Goal: Task Accomplishment & Management: Manage account settings

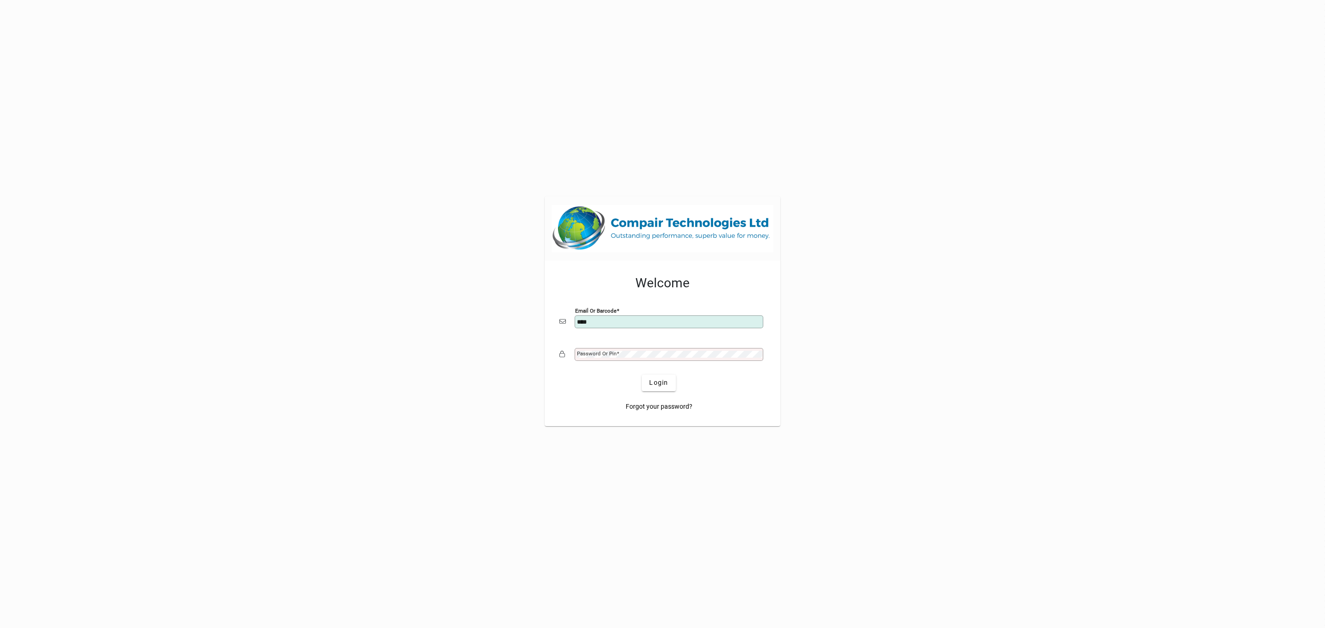
type input "**********"
click at [642, 375] on button "Login" at bounding box center [659, 383] width 34 height 17
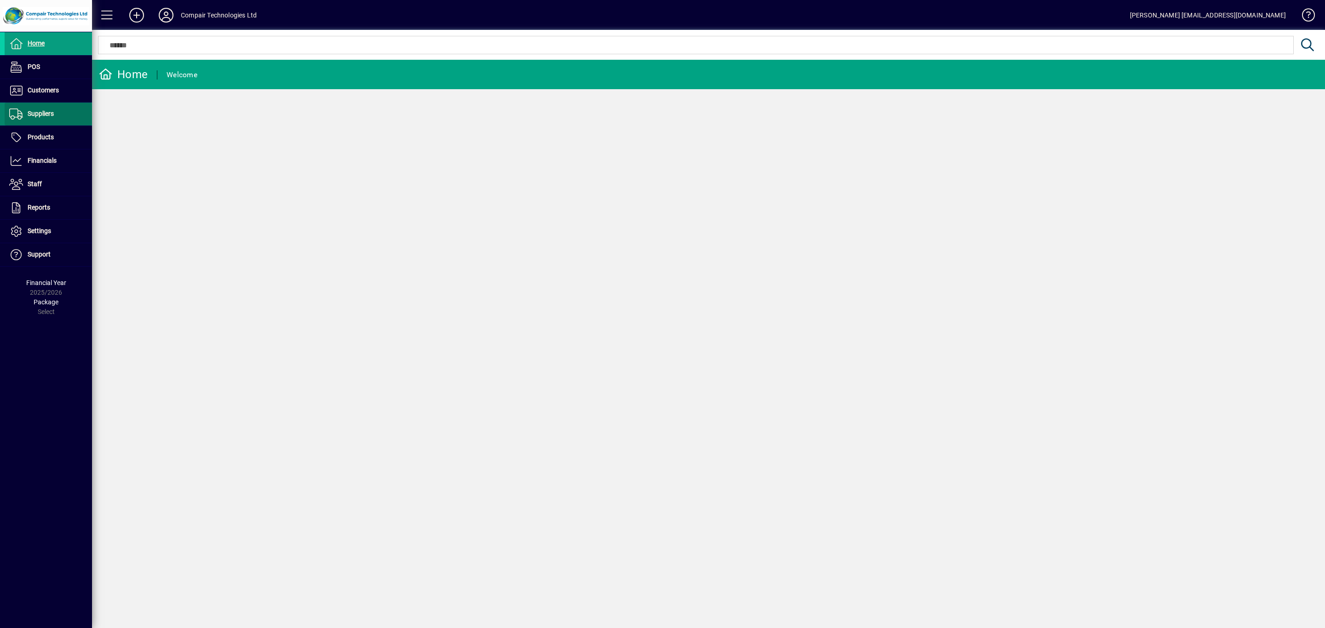
click at [57, 112] on span at bounding box center [48, 114] width 87 height 22
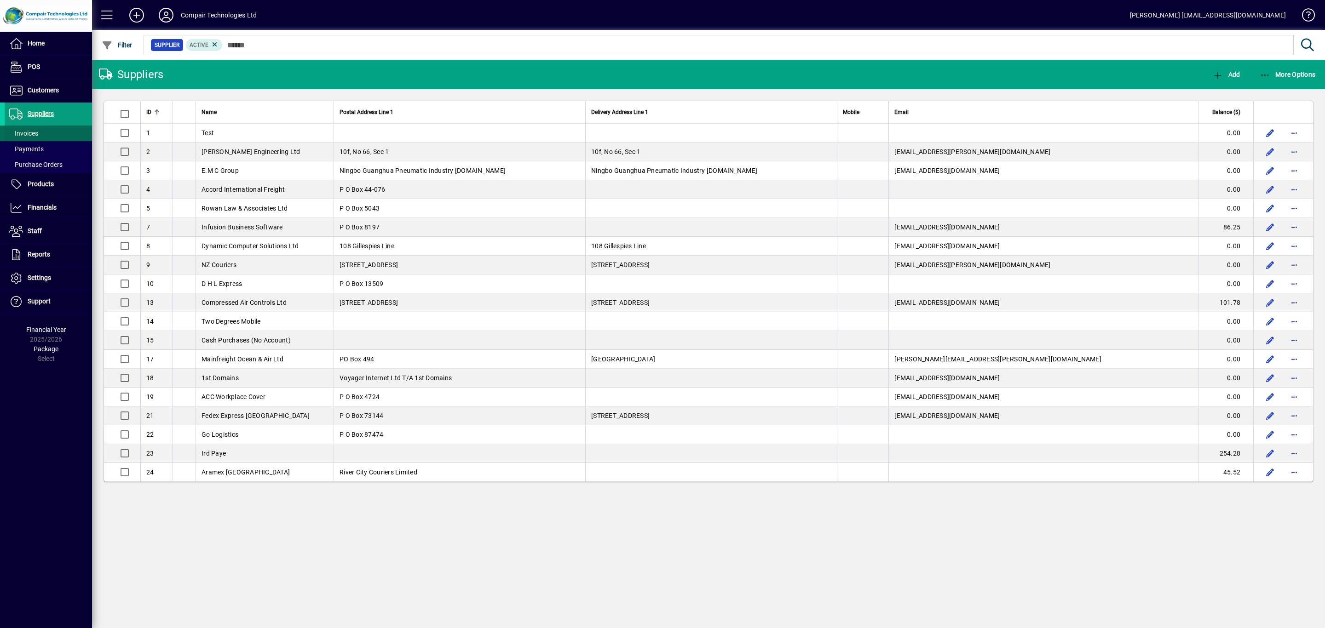
click at [43, 130] on span at bounding box center [48, 133] width 87 height 22
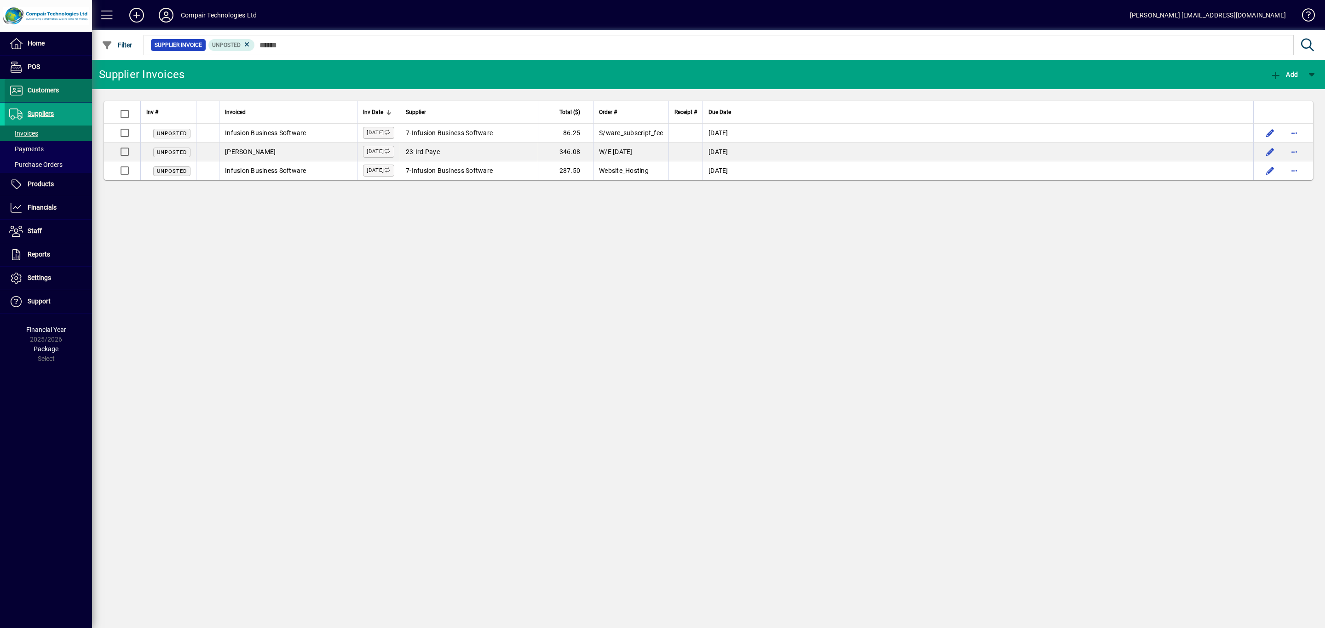
click at [57, 94] on span "Customers" at bounding box center [32, 90] width 54 height 11
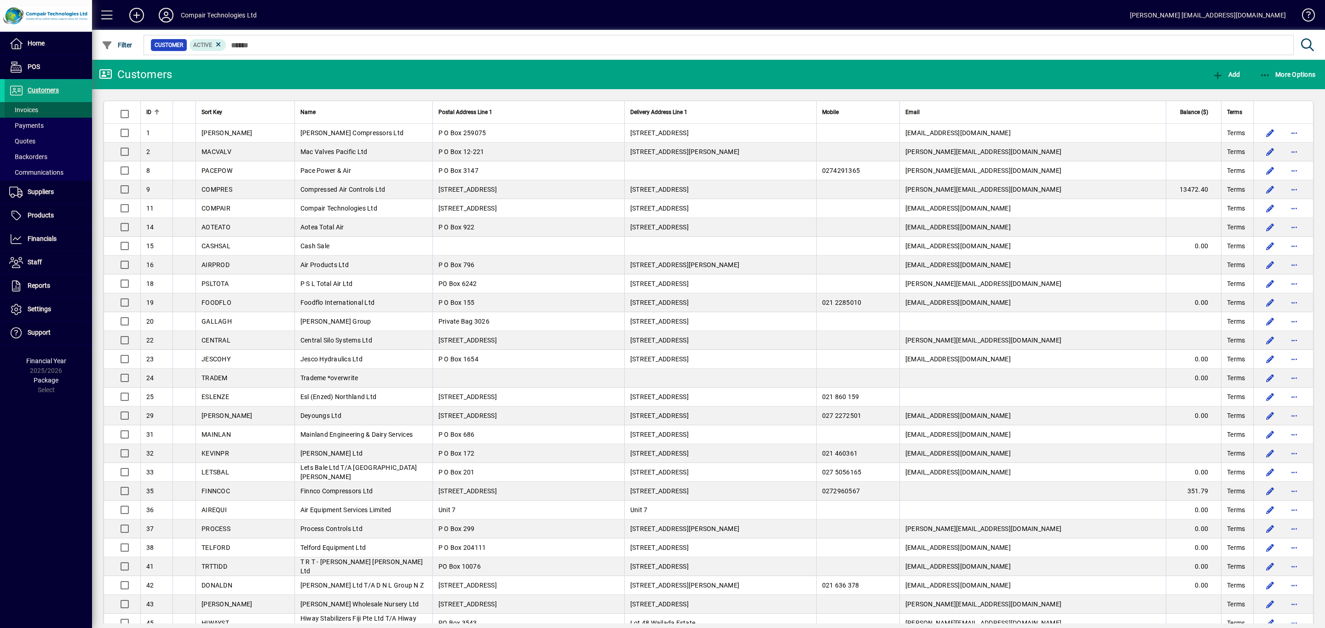
click at [55, 108] on span at bounding box center [48, 110] width 87 height 22
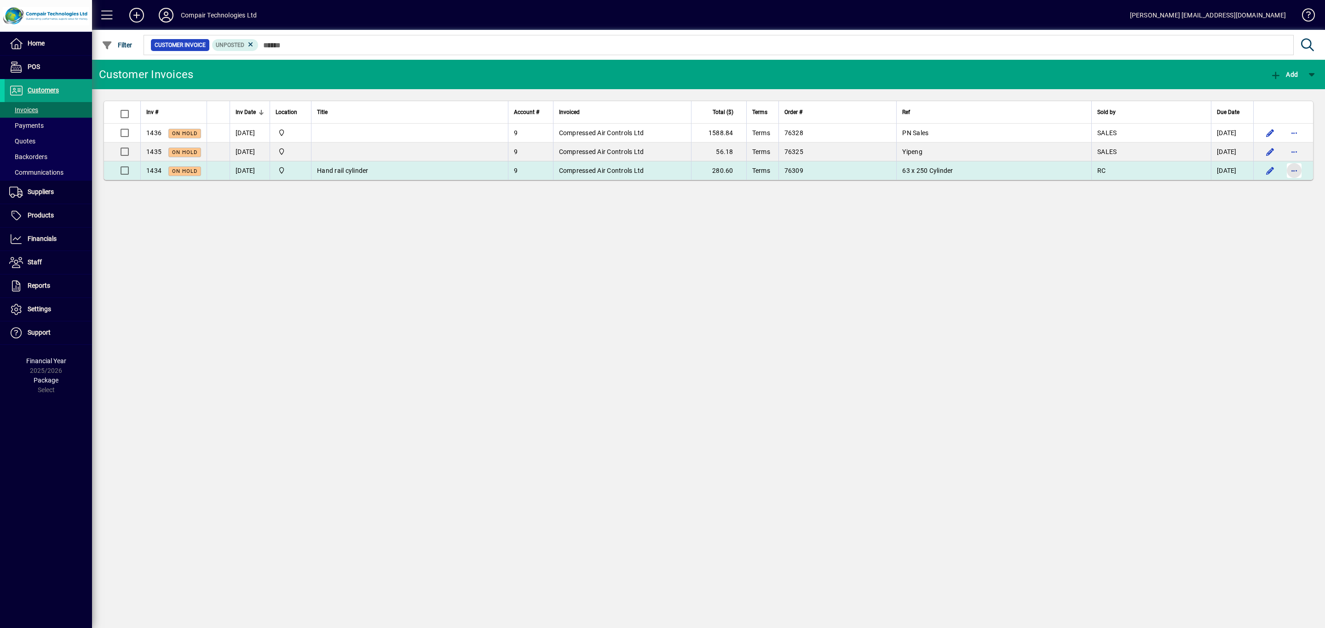
click at [1292, 173] on span "button" at bounding box center [1294, 171] width 22 height 22
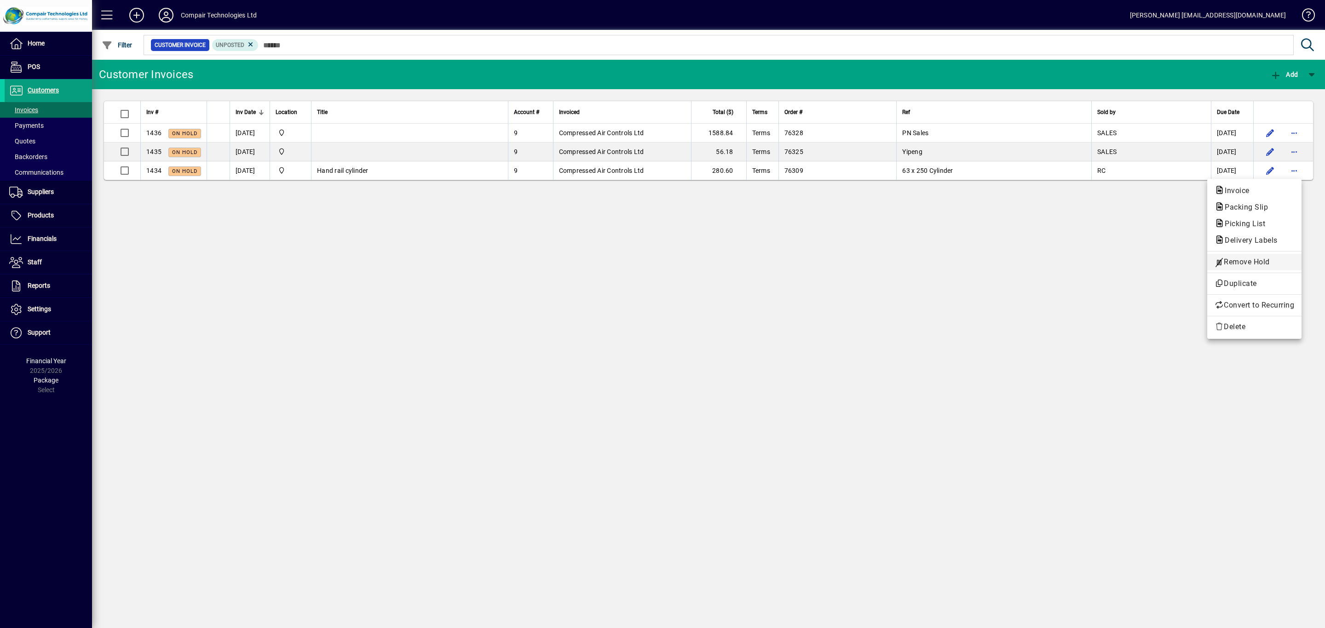
click at [1273, 260] on span "Remove Hold" at bounding box center [1254, 262] width 80 height 11
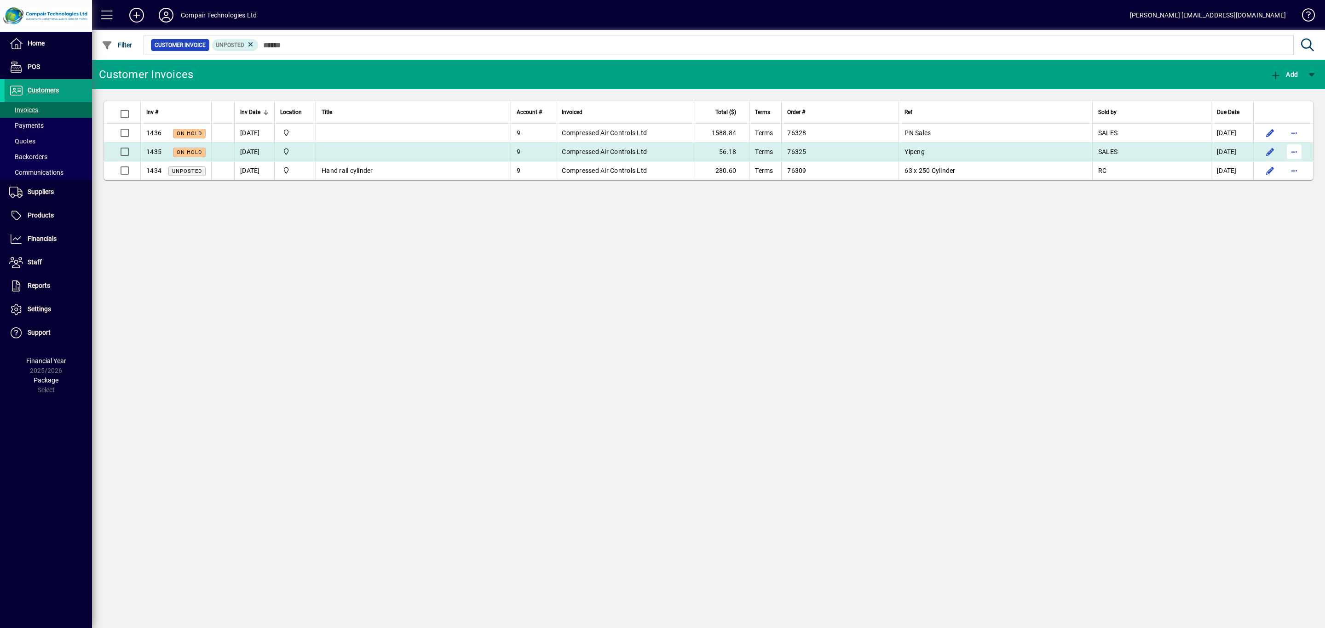
click at [1295, 155] on span "button" at bounding box center [1294, 152] width 22 height 22
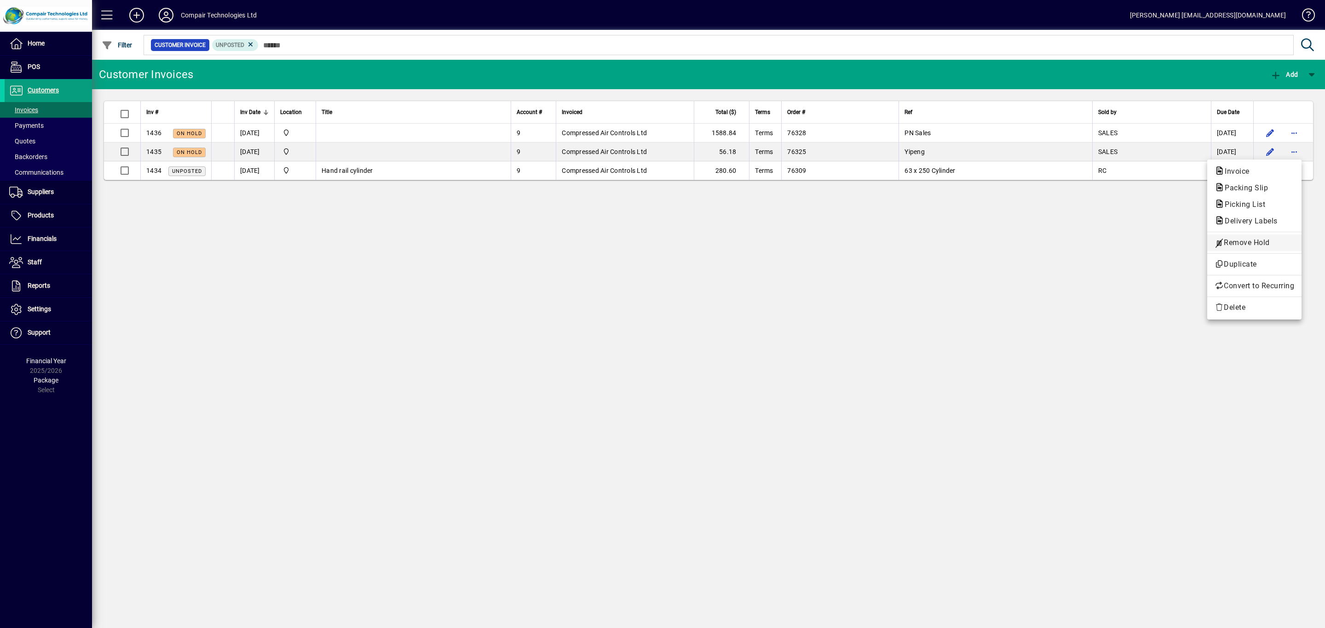
click at [1278, 245] on span "Remove Hold" at bounding box center [1254, 242] width 80 height 11
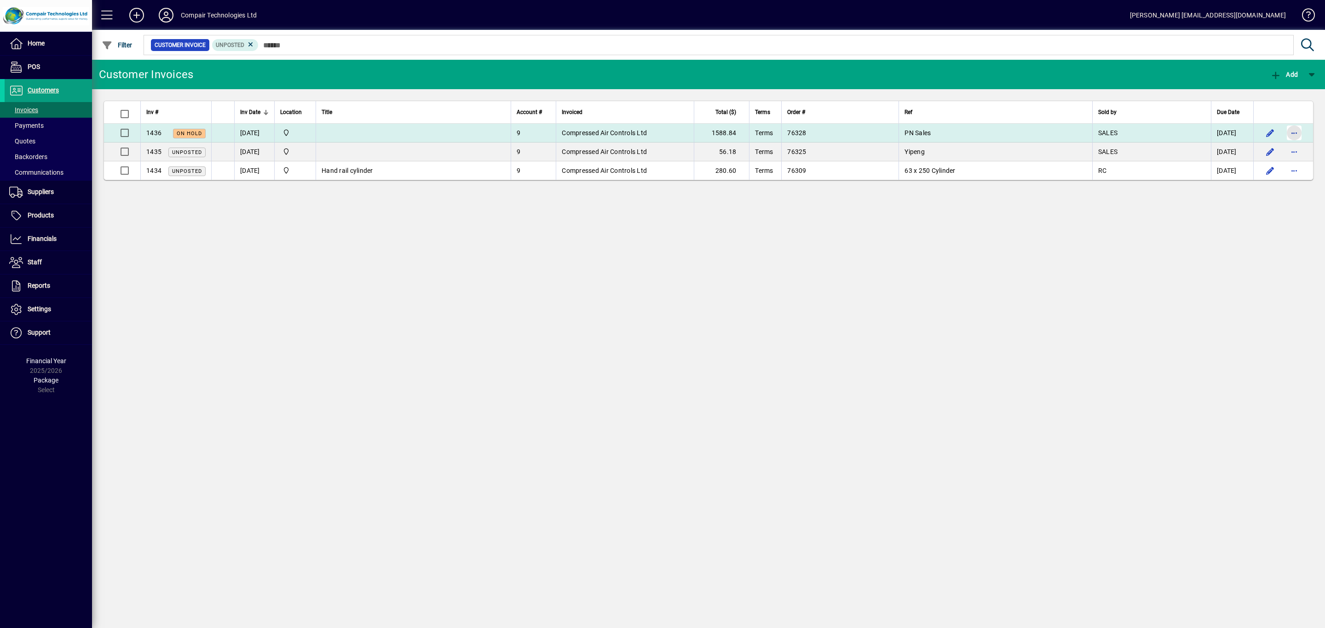
click at [1295, 134] on span "button" at bounding box center [1294, 133] width 22 height 22
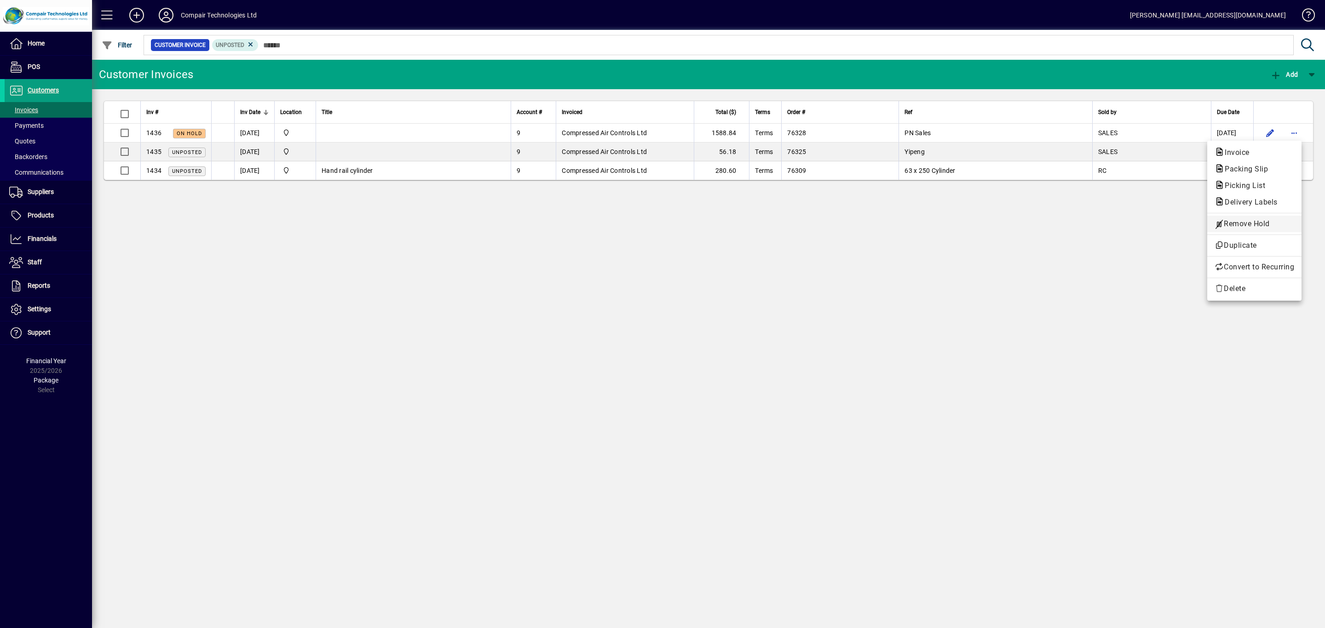
click at [1268, 223] on span "Remove Hold" at bounding box center [1254, 224] width 80 height 11
click at [1250, 79] on span "button" at bounding box center [1258, 74] width 22 height 22
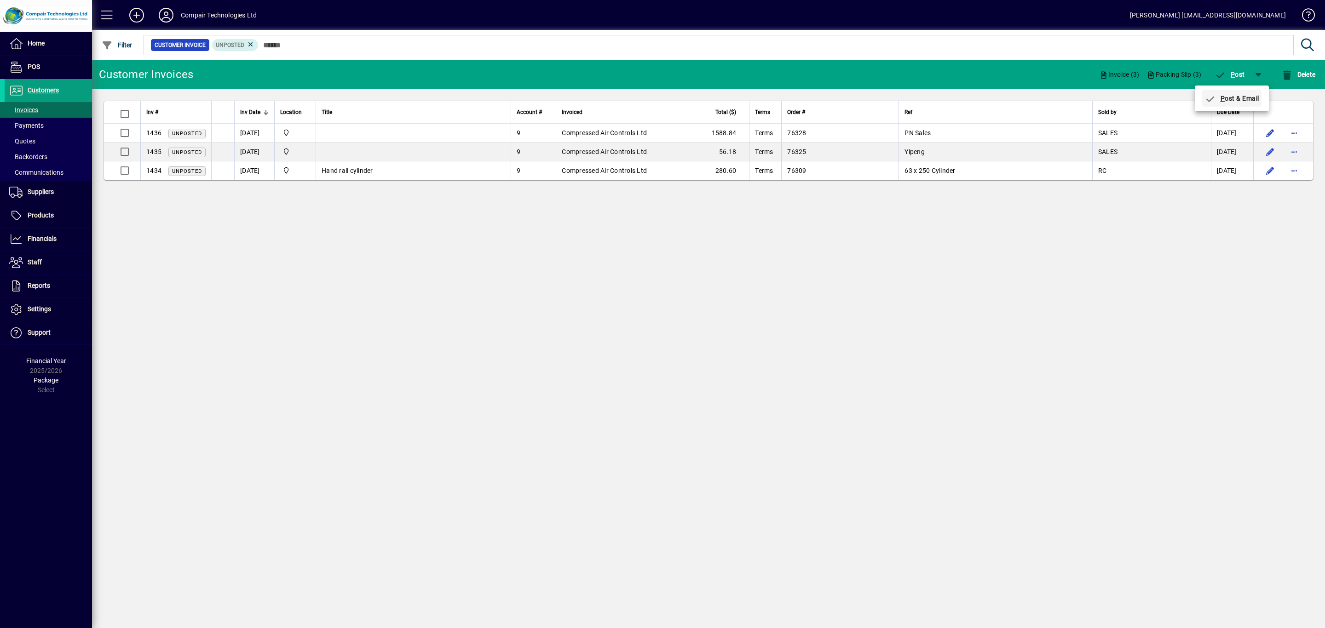
click at [1245, 102] on span "button" at bounding box center [1231, 98] width 59 height 22
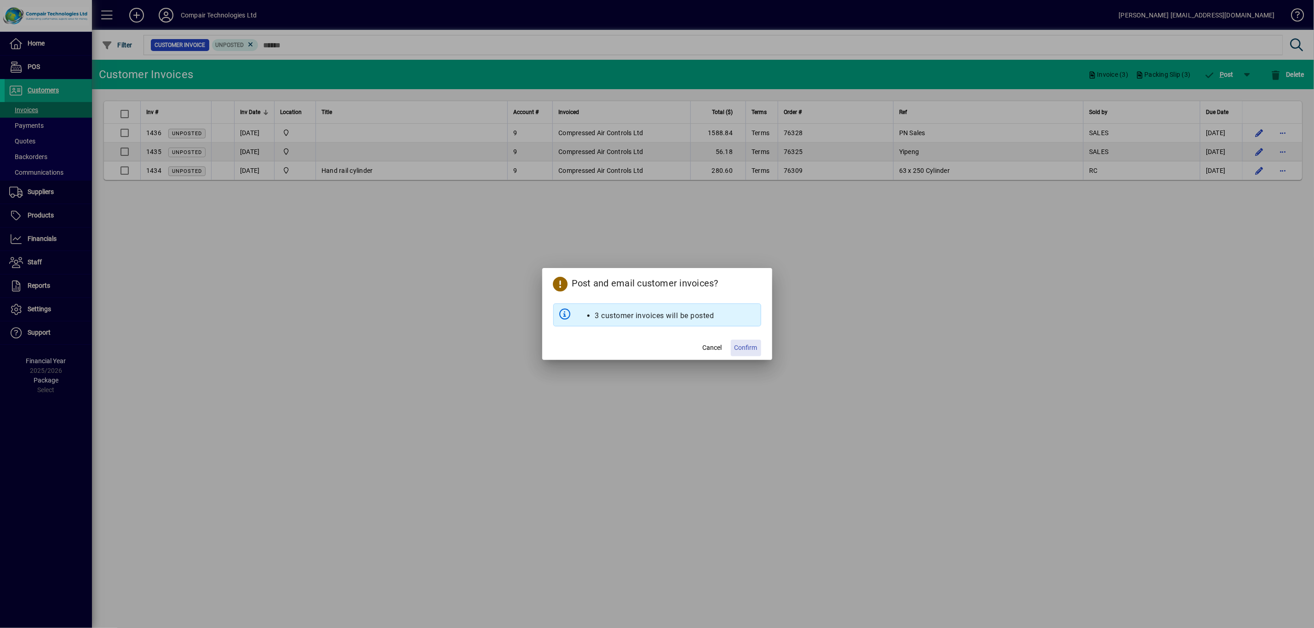
click at [749, 348] on span "Confirm" at bounding box center [746, 348] width 23 height 10
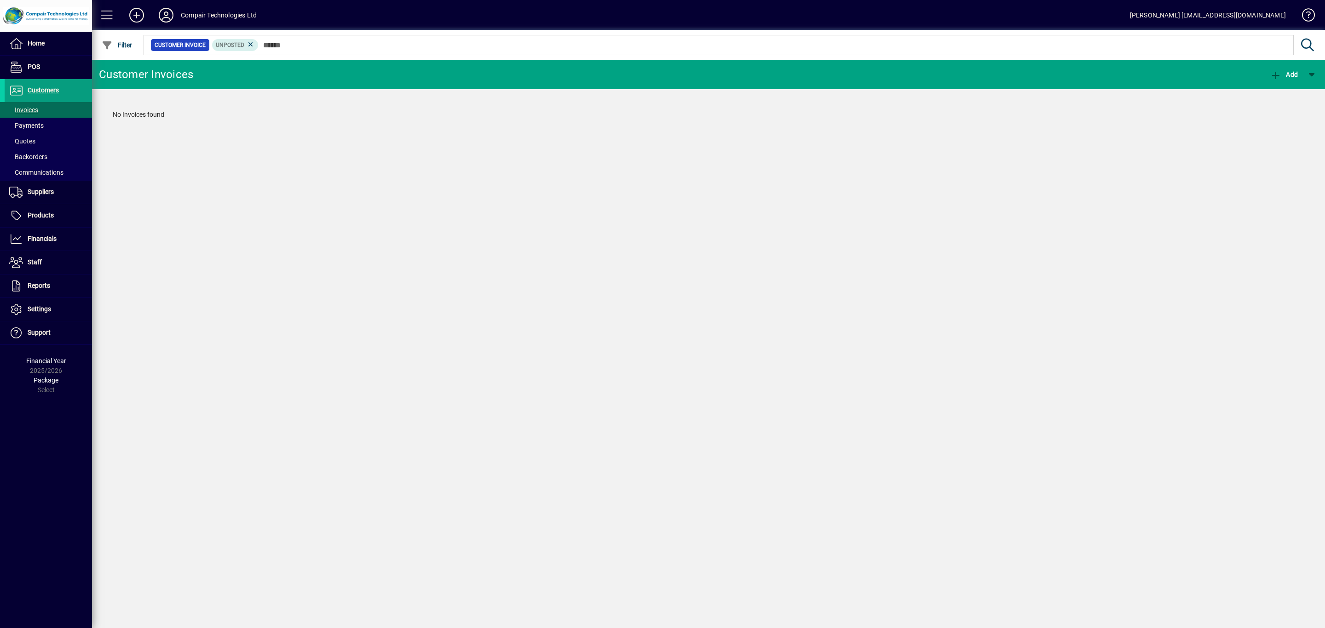
click at [223, 18] on div "Compair Technologies Ltd" at bounding box center [219, 15] width 76 height 15
click at [169, 17] on icon at bounding box center [166, 15] width 18 height 15
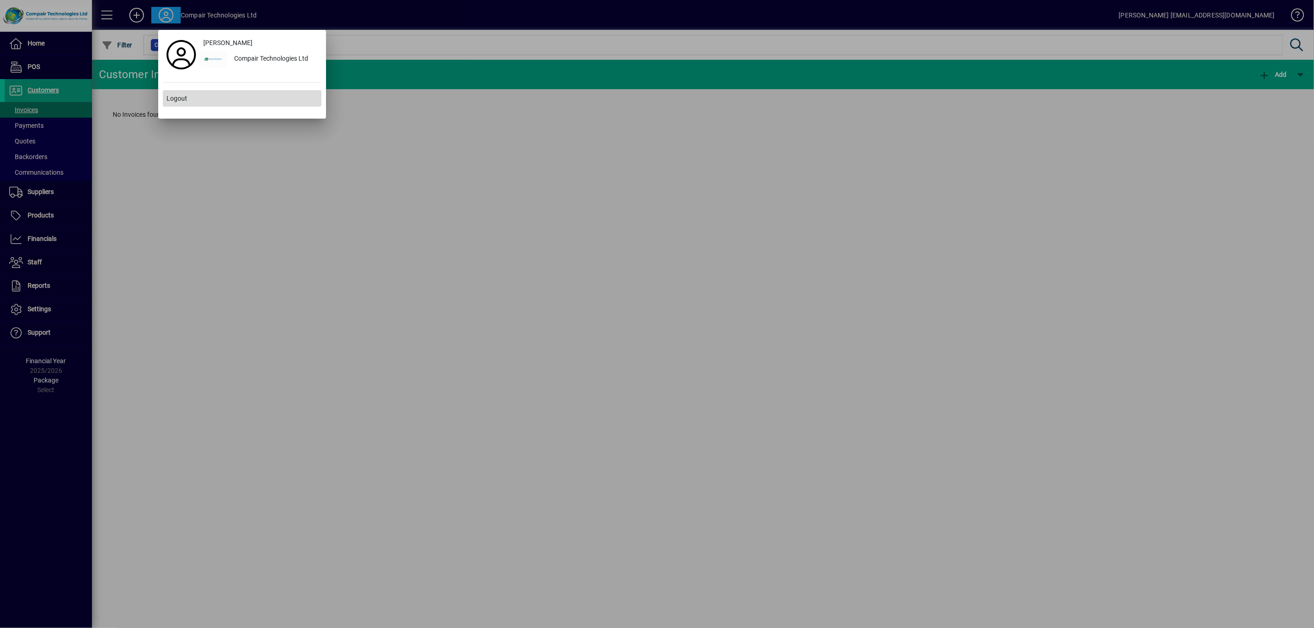
click at [185, 95] on span "Logout" at bounding box center [177, 99] width 21 height 10
